Goal: Transaction & Acquisition: Purchase product/service

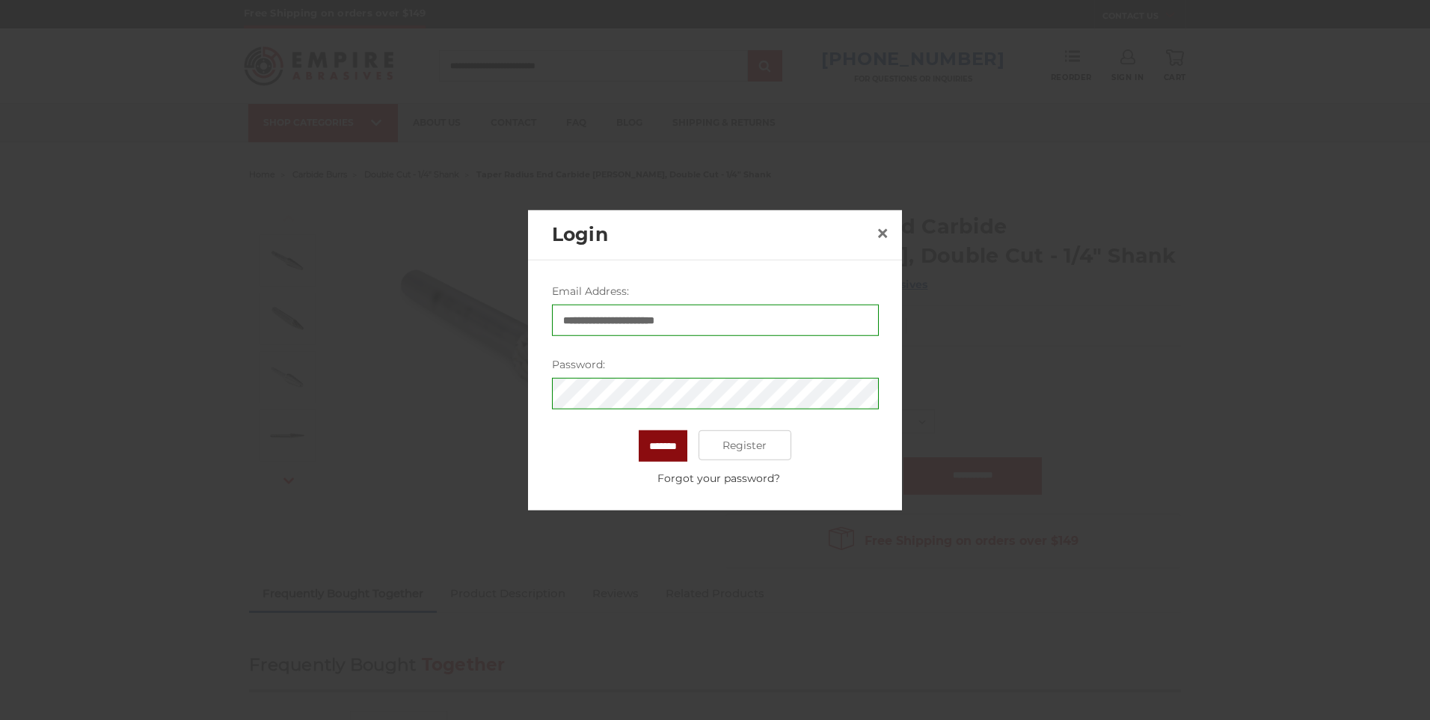
click at [677, 445] on input "*******" at bounding box center [663, 445] width 49 height 31
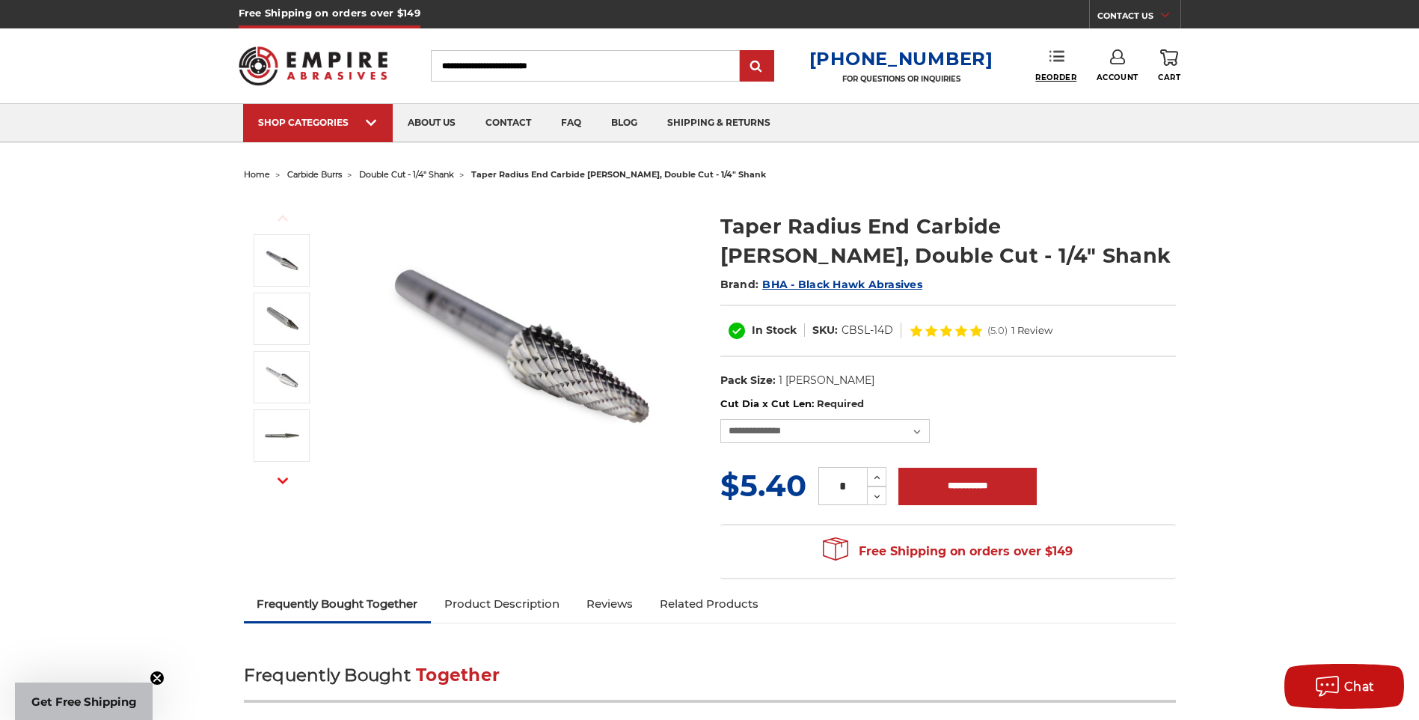
click at [1051, 73] on span "Reorder" at bounding box center [1055, 78] width 41 height 10
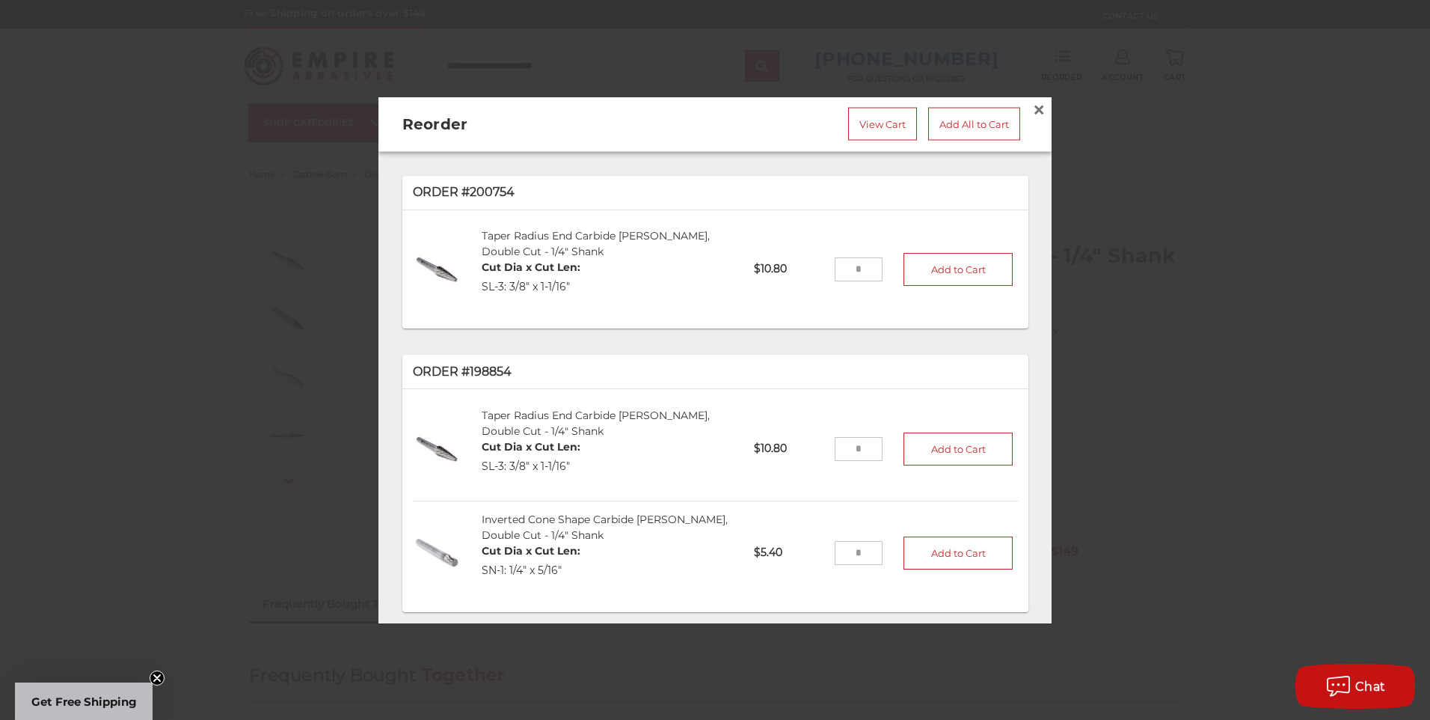
drag, startPoint x: 844, startPoint y: 457, endPoint x: 858, endPoint y: 455, distance: 14.4
click at [858, 455] on li "Taper Radius End Carbide Burr, Double Cut - 1/4" Shank Cut Dia x Cut Len: SL-3:…" at bounding box center [715, 449] width 605 height 104
click at [846, 444] on input "tel" at bounding box center [859, 448] width 49 height 24
type input "**"
drag, startPoint x: 839, startPoint y: 548, endPoint x: 898, endPoint y: 545, distance: 59.2
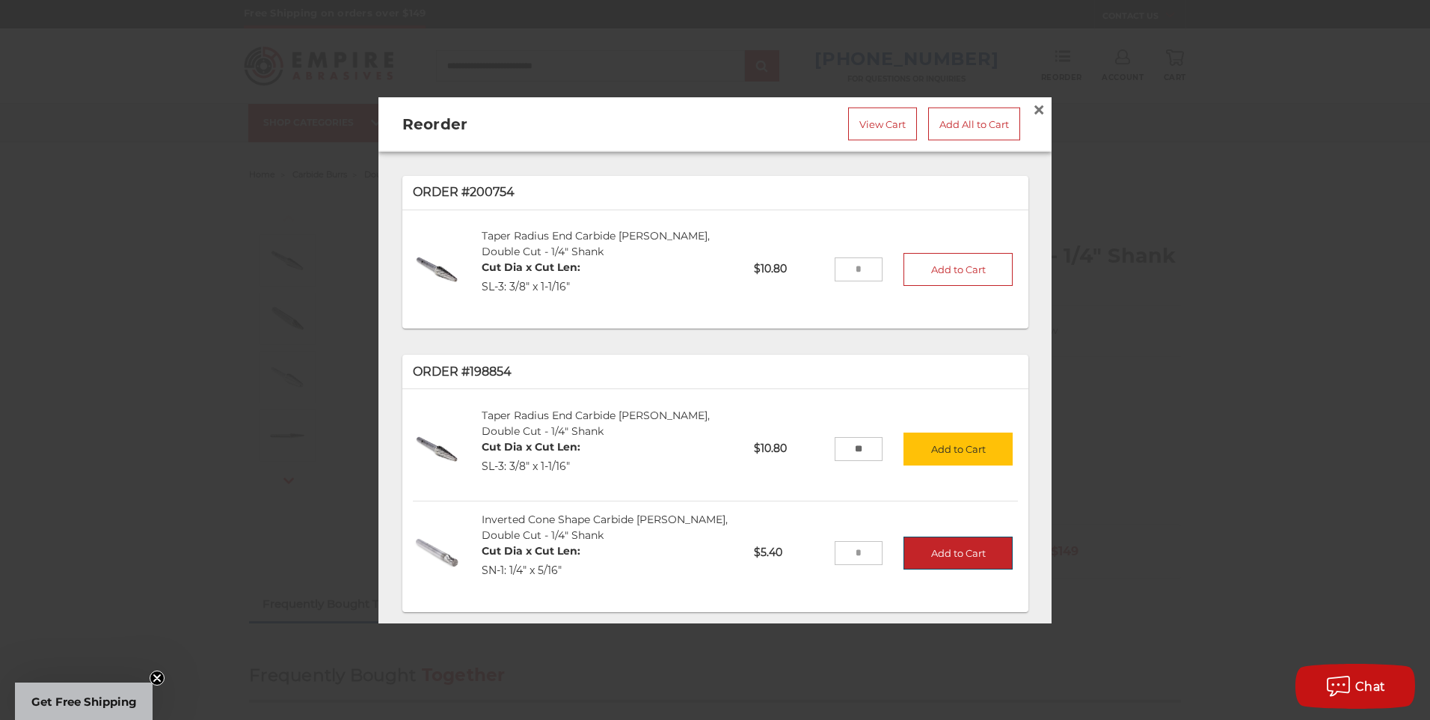
click at [898, 545] on li "Inverted Cone Shape Carbide Burr, Double Cut - 1/4" Shank Cut Dia x Cut Len: SN…" at bounding box center [715, 552] width 605 height 103
type input "*"
click at [818, 501] on li "Inverted Cone Shape Carbide Burr, Double Cut - 1/4" Shank Cut Dia x Cut Len: SN…" at bounding box center [715, 552] width 605 height 103
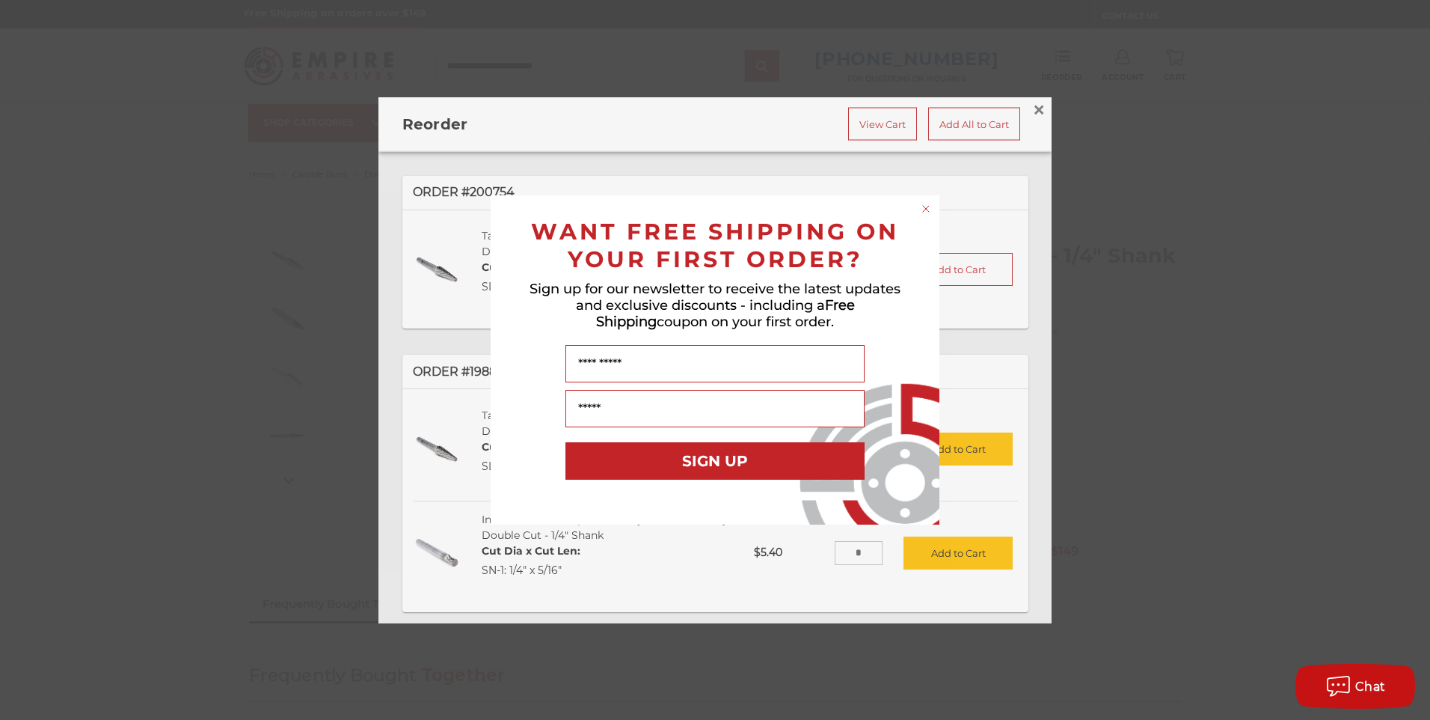
click at [924, 206] on icon "Close dialog" at bounding box center [926, 209] width 6 height 6
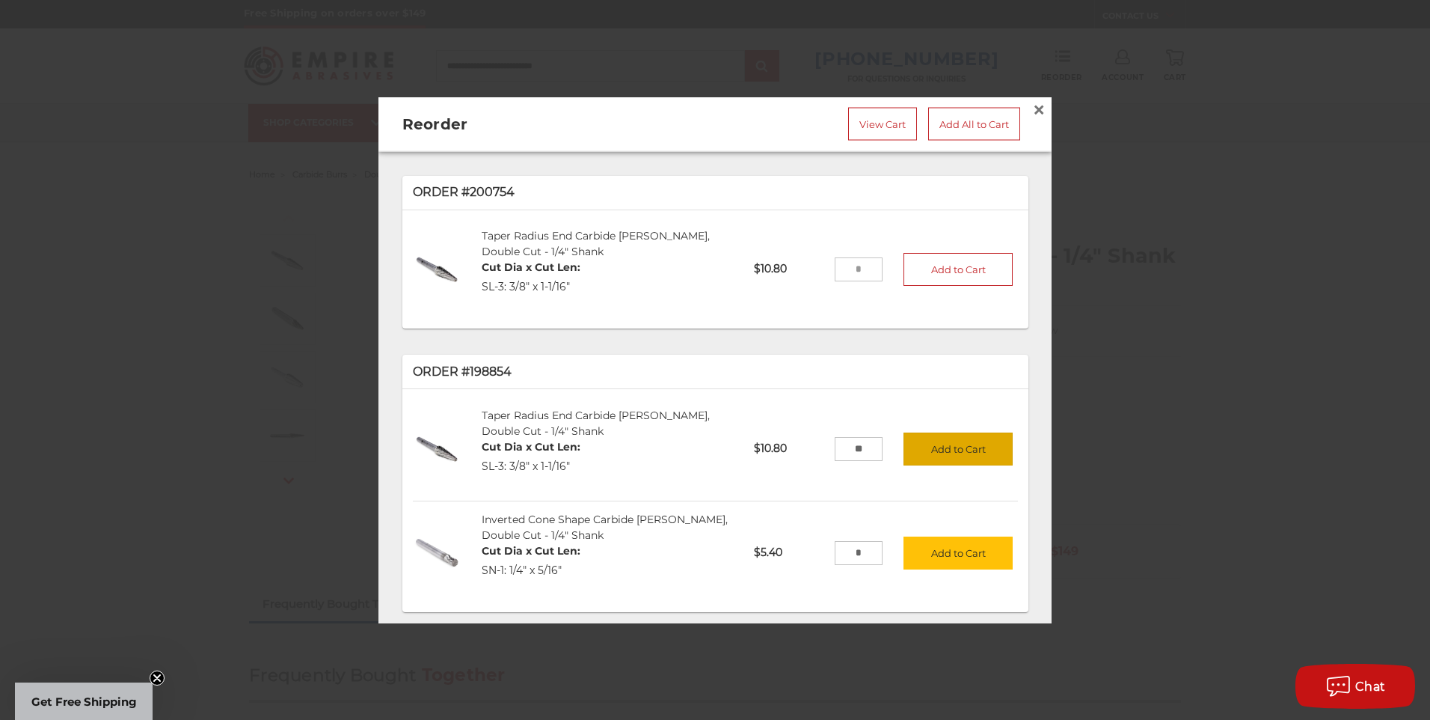
click at [939, 446] on button "Add to Cart" at bounding box center [958, 448] width 109 height 33
click at [933, 545] on button "Add to Cart" at bounding box center [958, 552] width 109 height 33
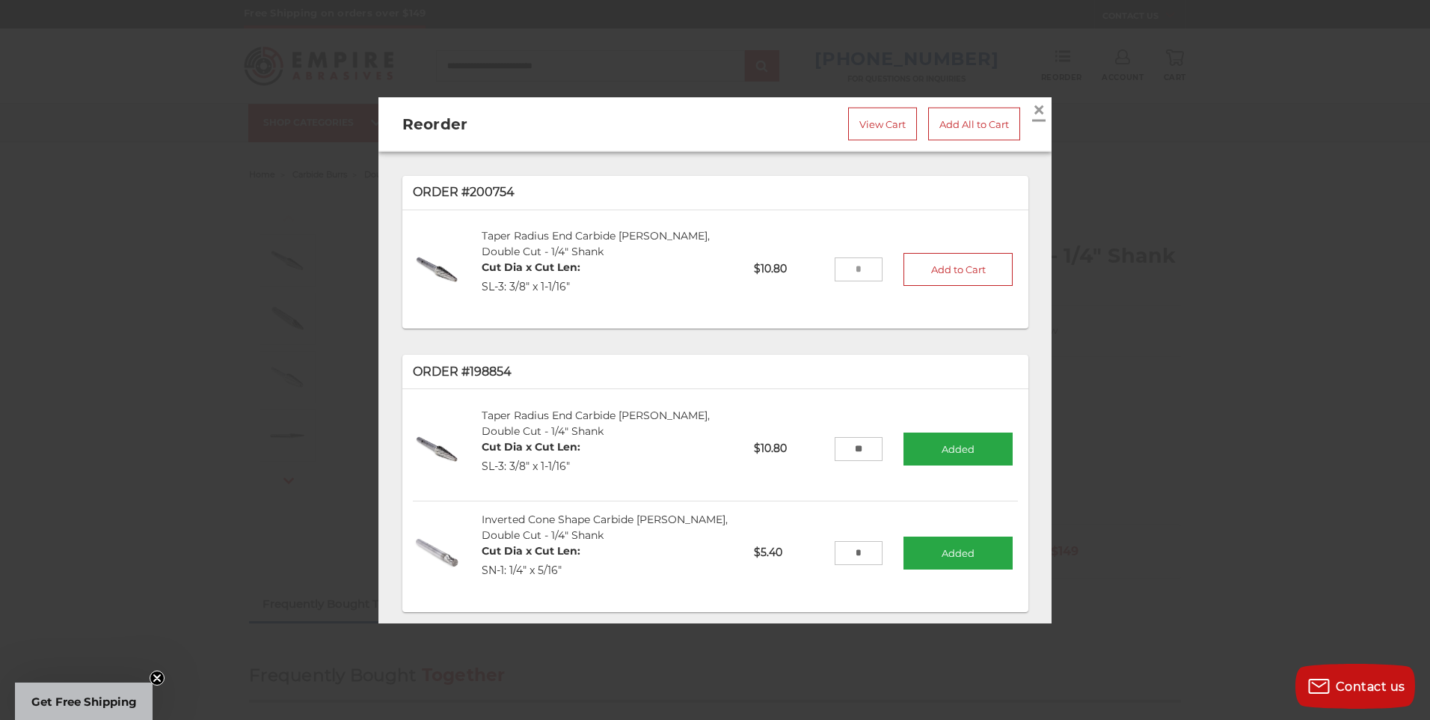
click at [1033, 102] on span "×" at bounding box center [1038, 109] width 13 height 29
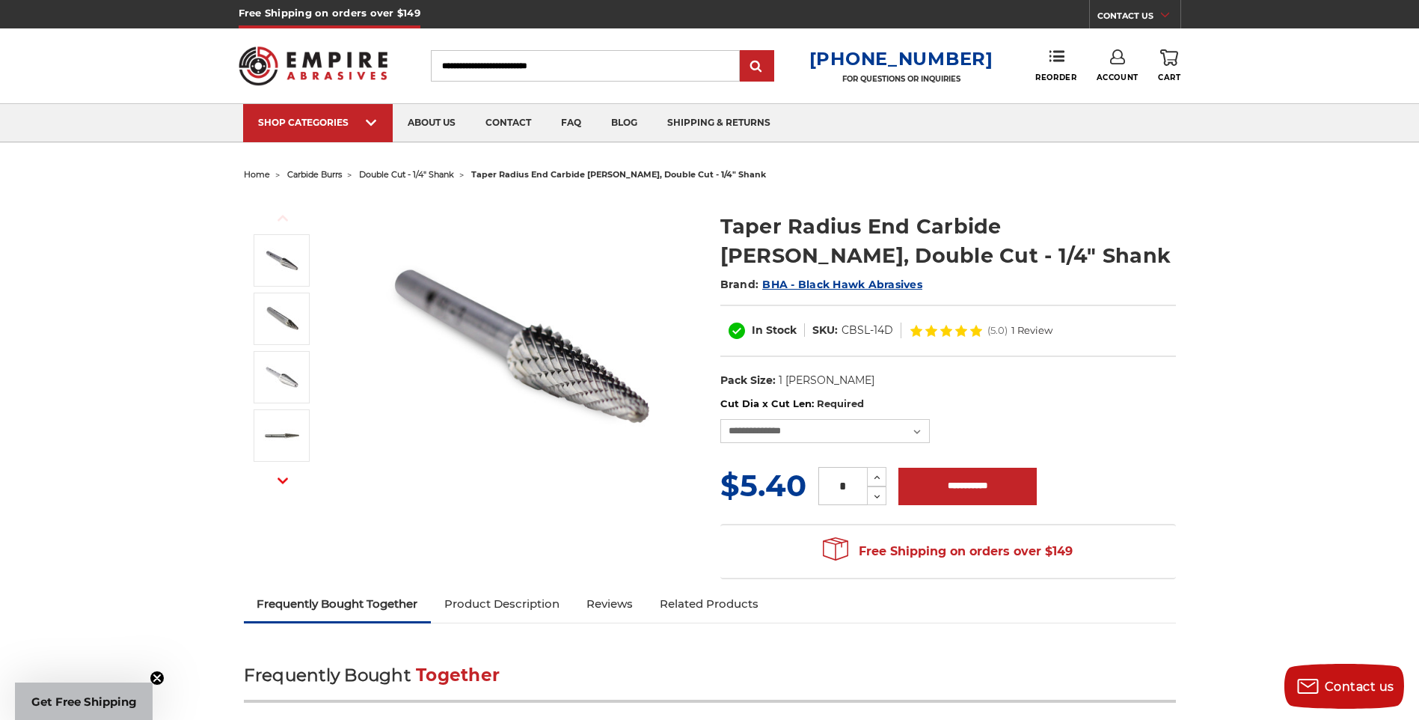
click at [1178, 57] on use at bounding box center [1169, 57] width 18 height 16
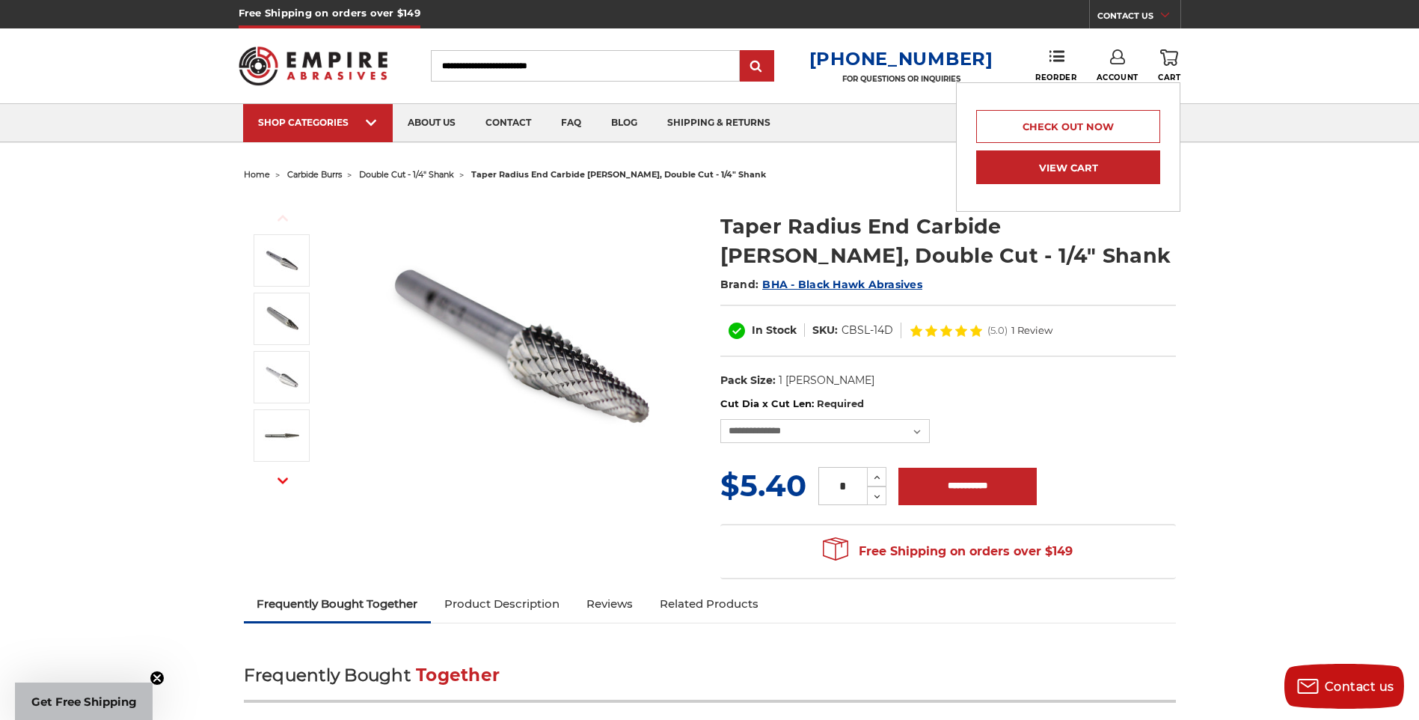
click at [1086, 160] on link "View Cart" at bounding box center [1068, 167] width 184 height 34
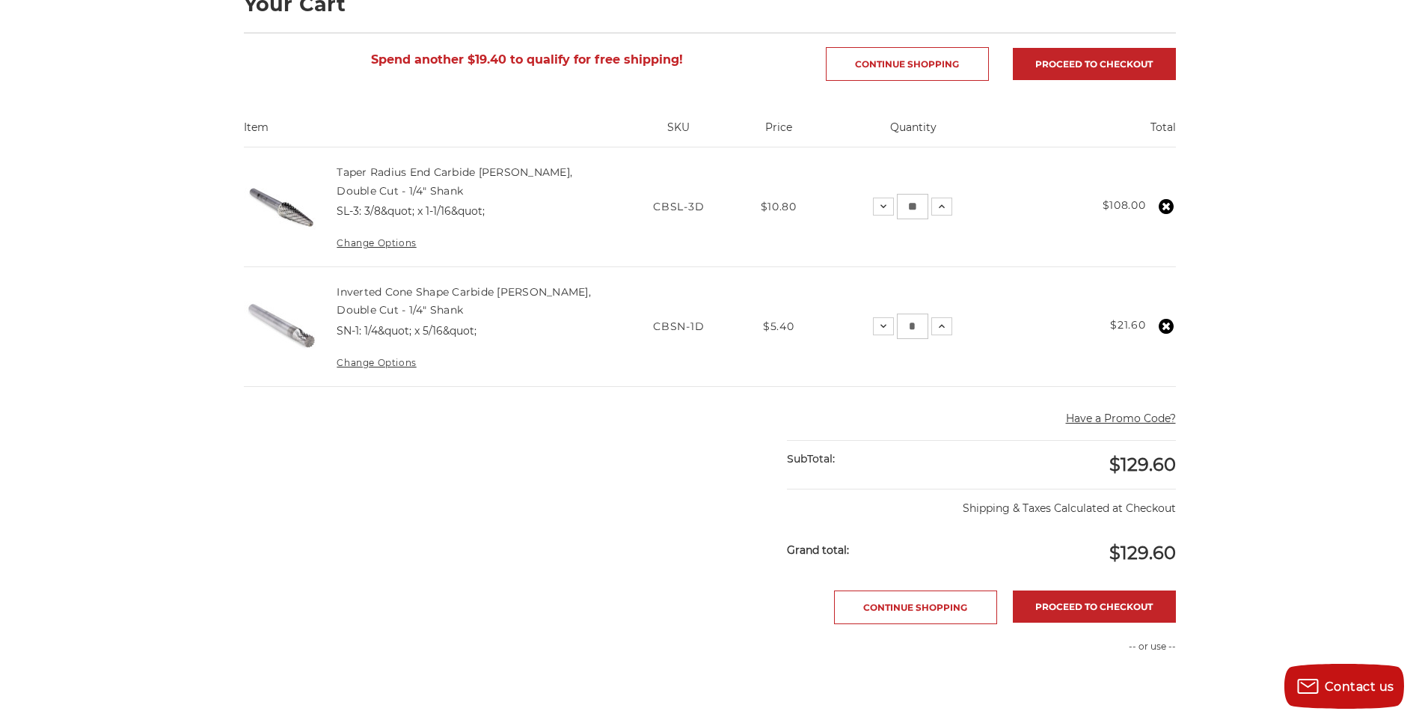
scroll to position [449, 0]
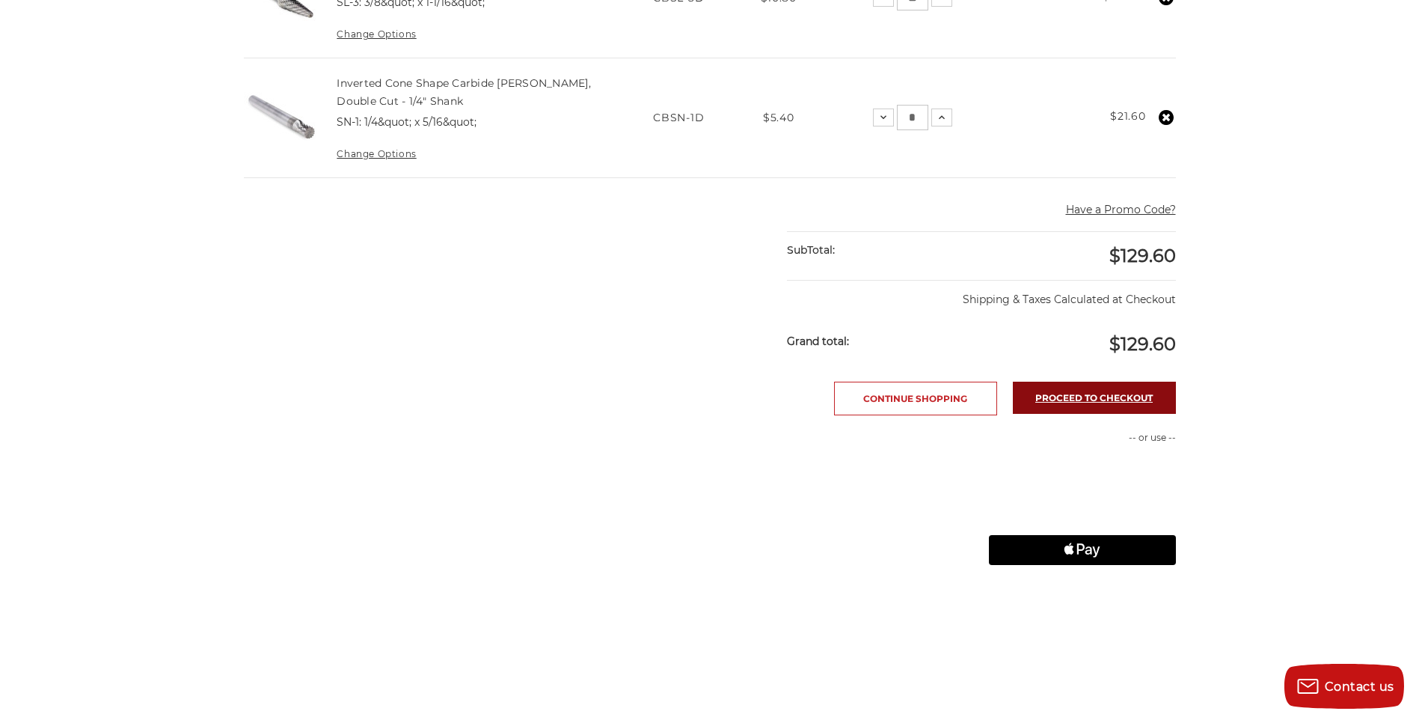
click at [1110, 390] on link "Proceed to checkout" at bounding box center [1094, 398] width 163 height 32
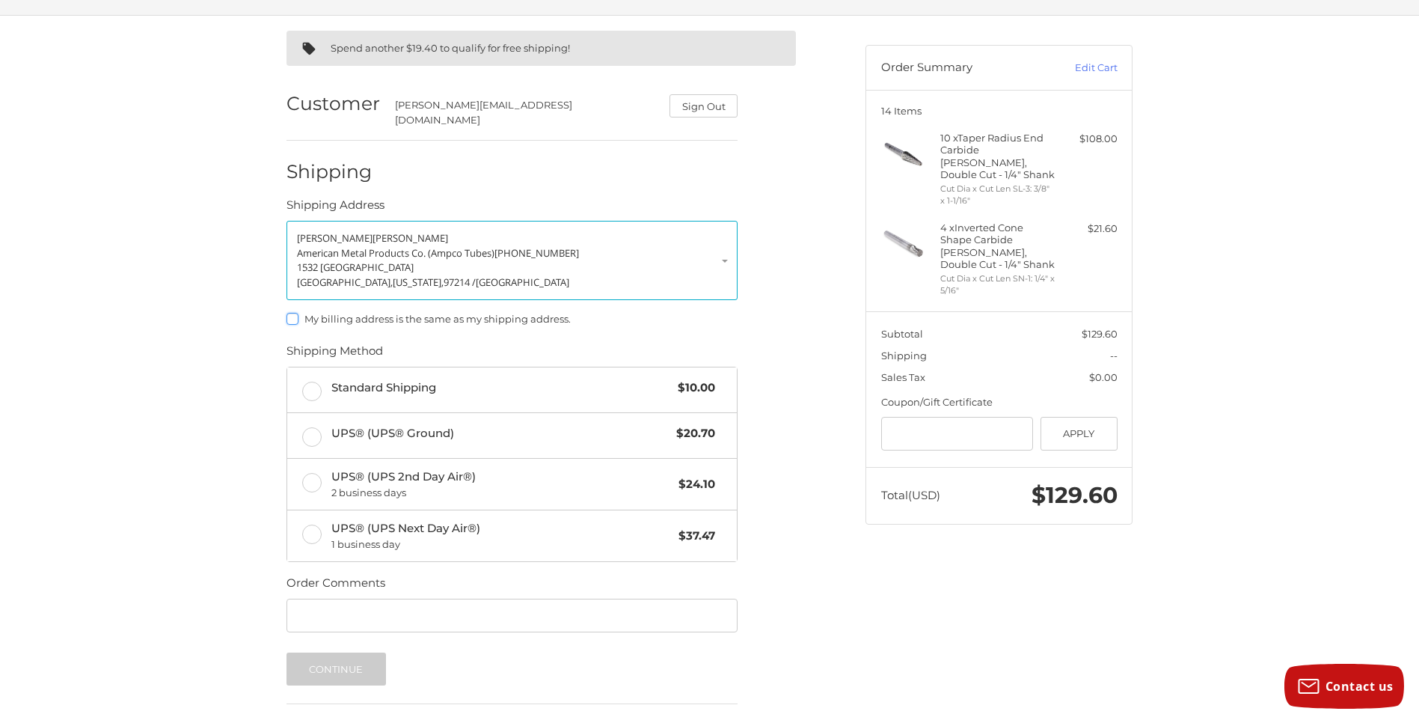
scroll to position [75, 0]
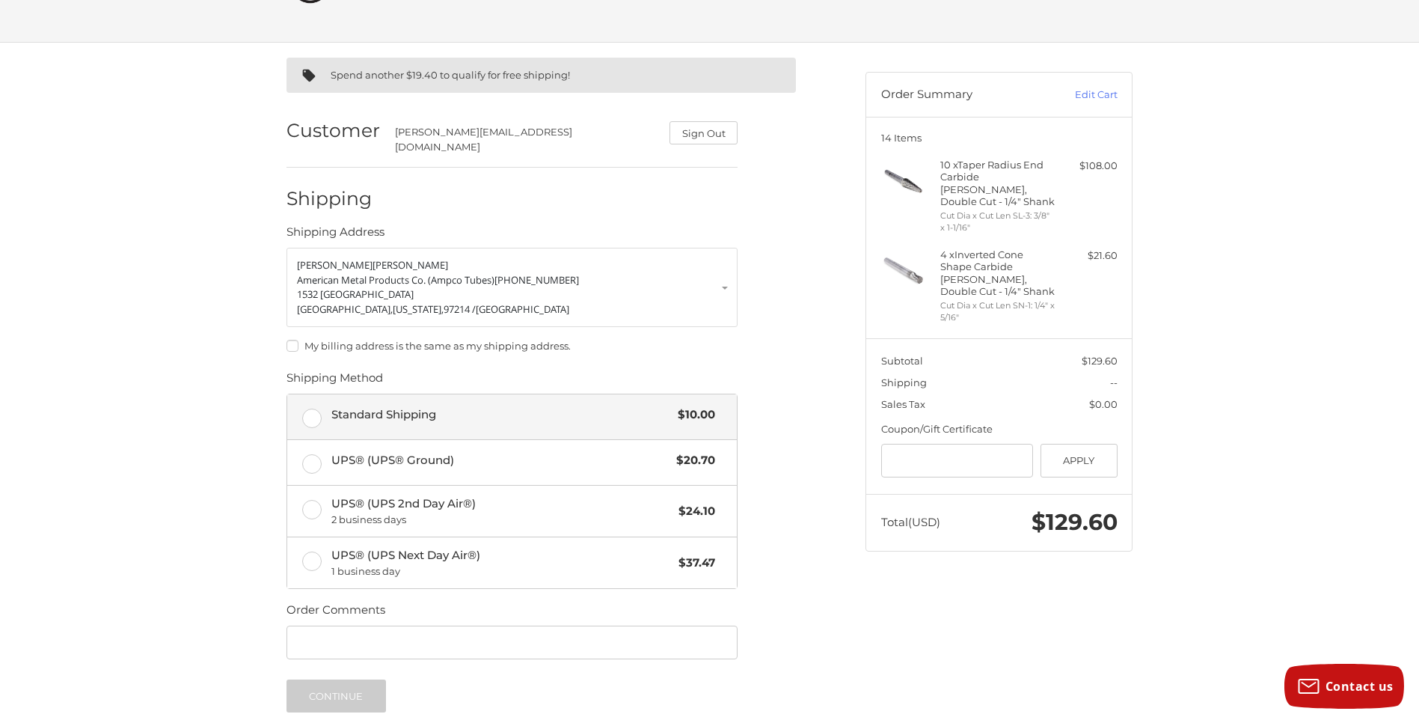
click at [320, 406] on label "Standard Shipping $10.00" at bounding box center [512, 416] width 450 height 45
click at [361, 633] on input "Order Comments" at bounding box center [512, 642] width 451 height 34
type input "*******"
click at [329, 683] on button "Continue" at bounding box center [337, 695] width 100 height 33
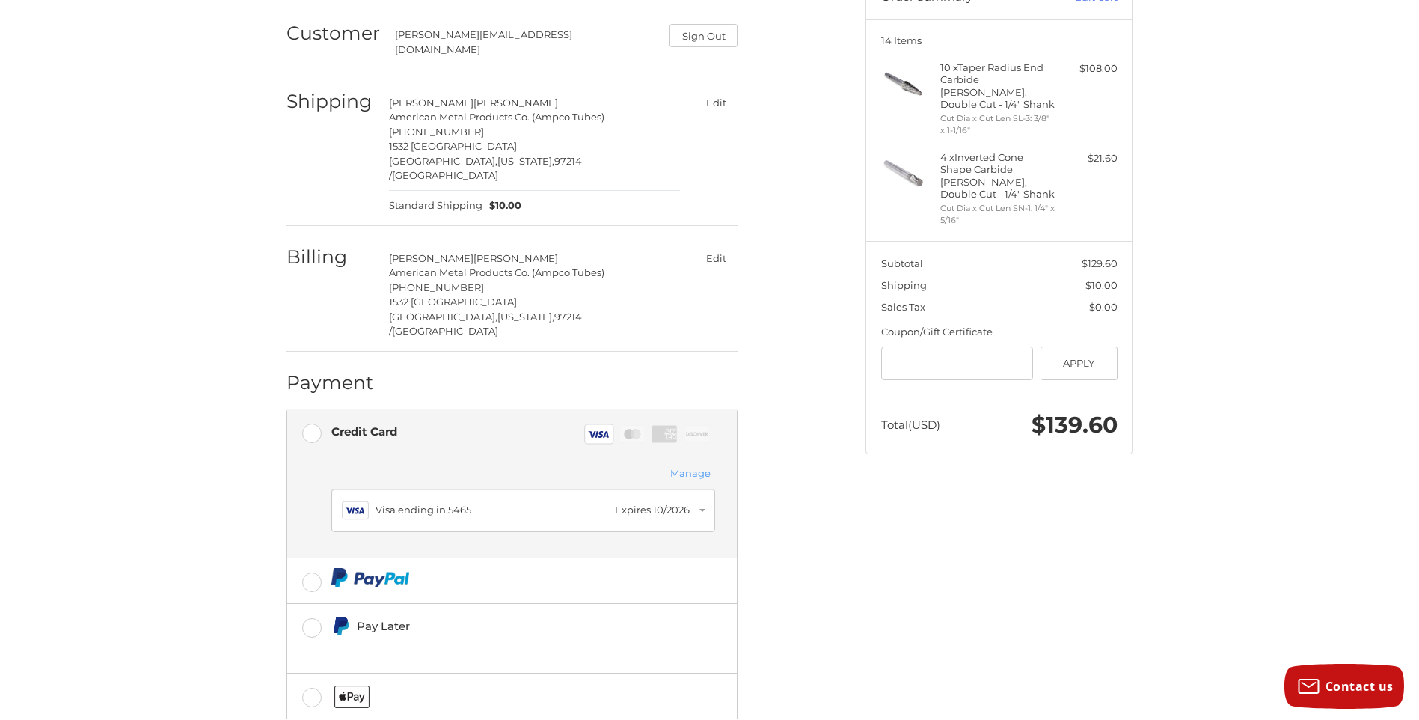
scroll to position [196, 0]
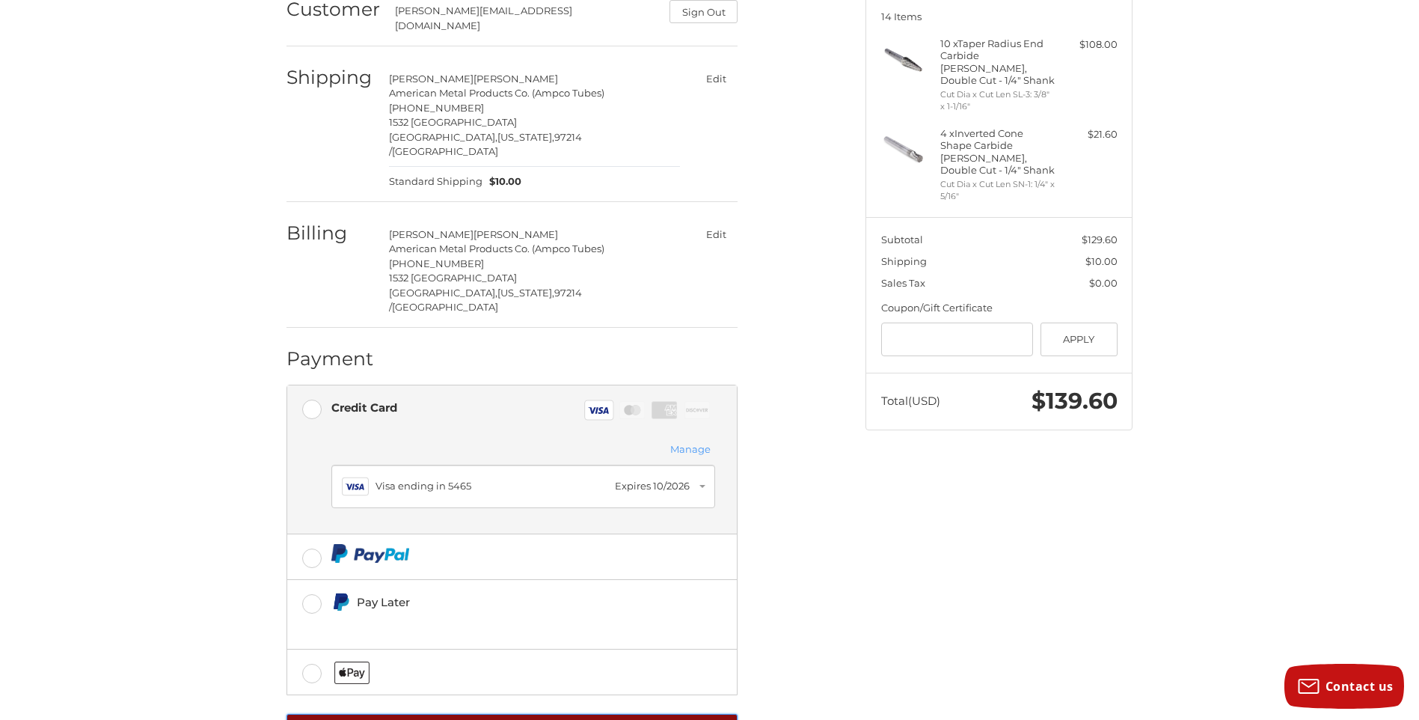
click at [509, 714] on button "Place Order" at bounding box center [512, 734] width 451 height 41
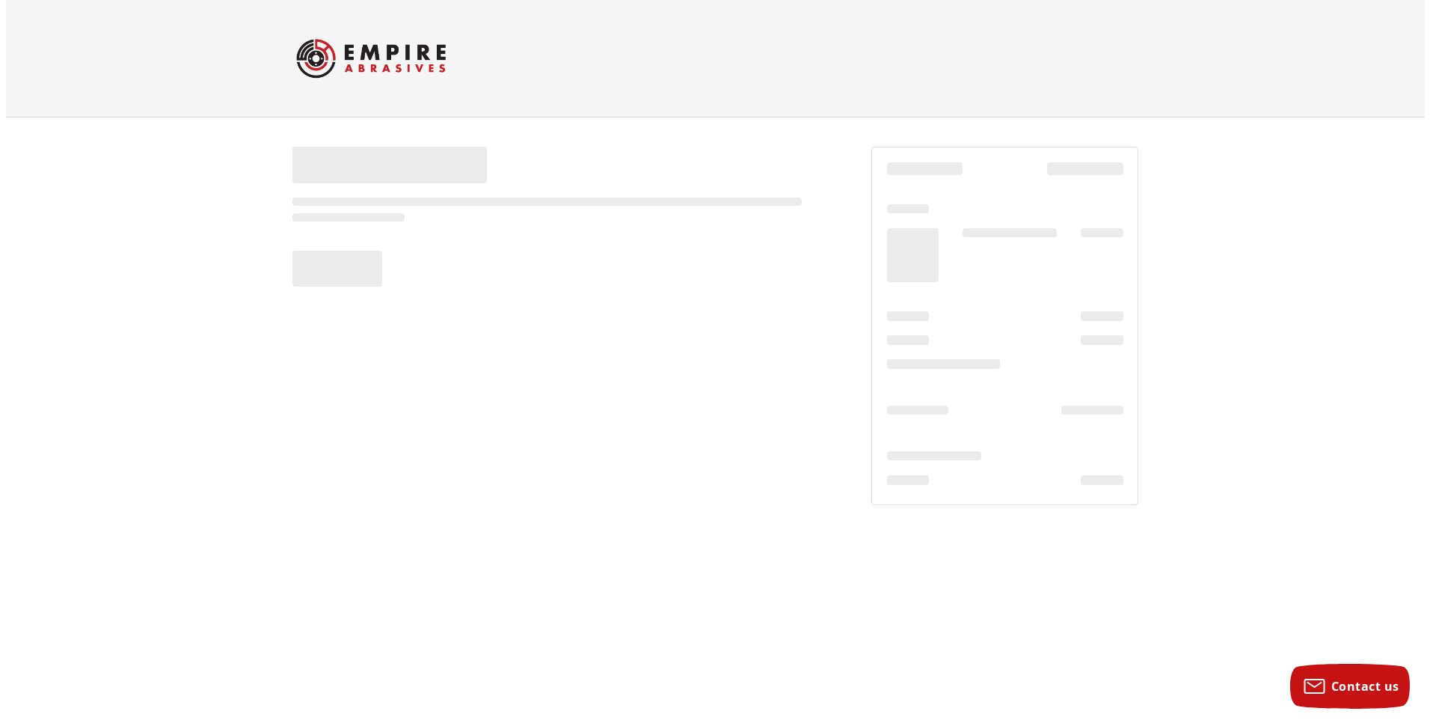
scroll to position [0, 0]
